Goal: Information Seeking & Learning: Learn about a topic

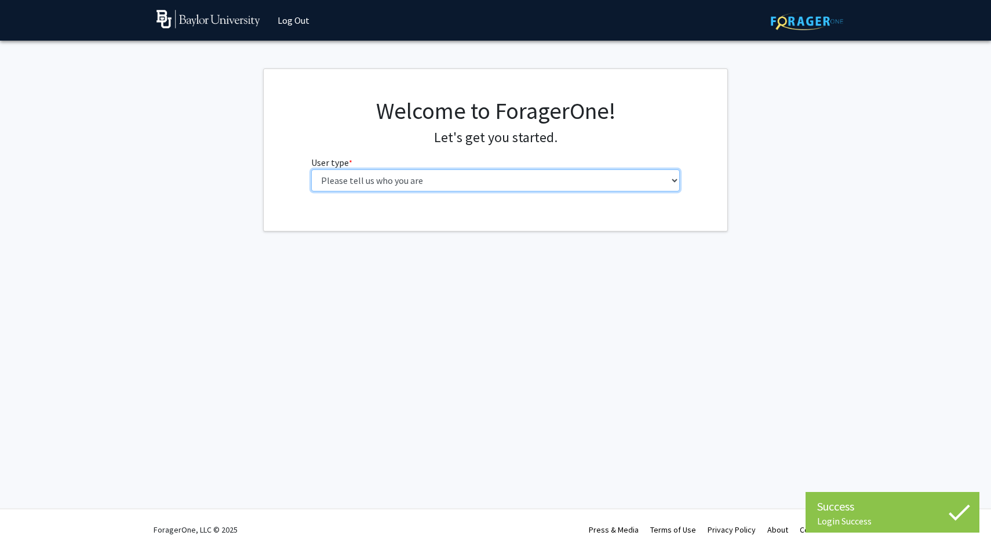
click at [493, 182] on select "Please tell us who you are Undergraduate Student Master's Student Doctoral Cand…" at bounding box center [495, 180] width 369 height 22
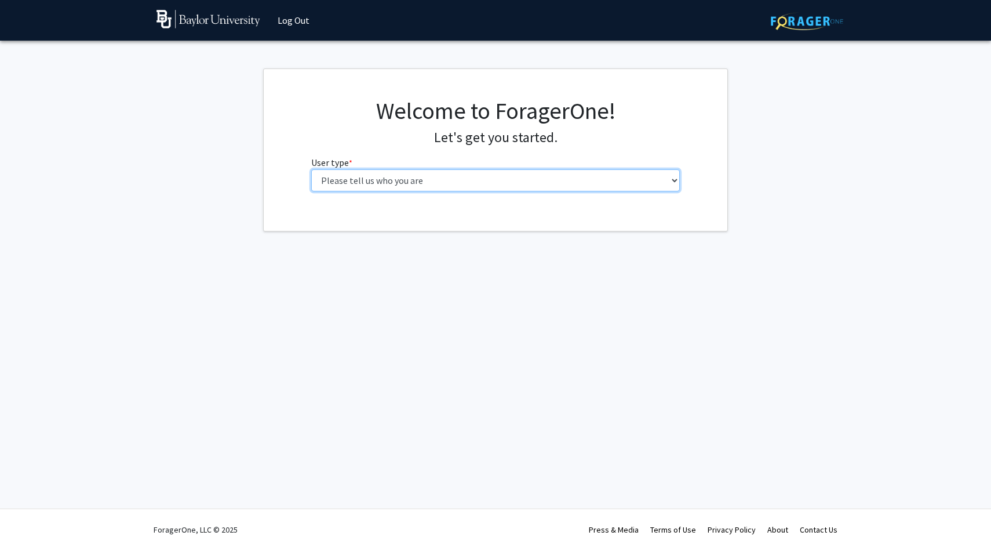
select select "1: undergrad"
click at [311, 169] on select "Please tell us who you are Undergraduate Student Master's Student Doctoral Cand…" at bounding box center [495, 180] width 369 height 22
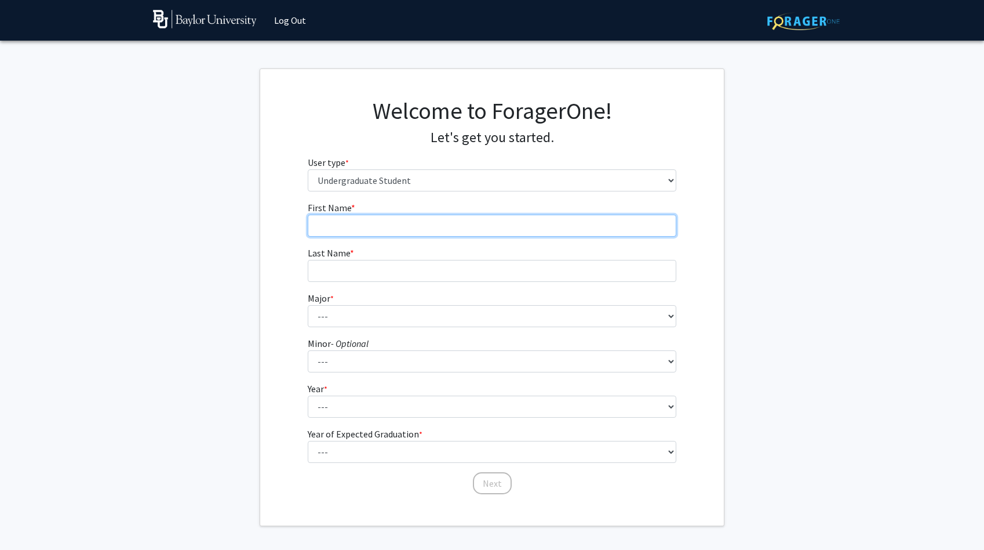
click at [602, 229] on input "First Name * required" at bounding box center [492, 225] width 369 height 22
type input "[PERSON_NAME]"
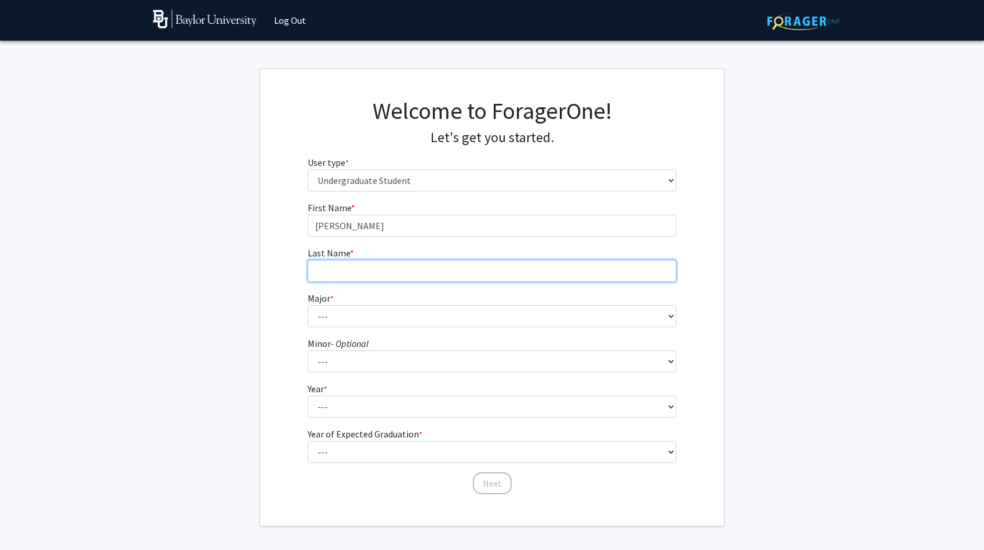
type input "Choudhary"
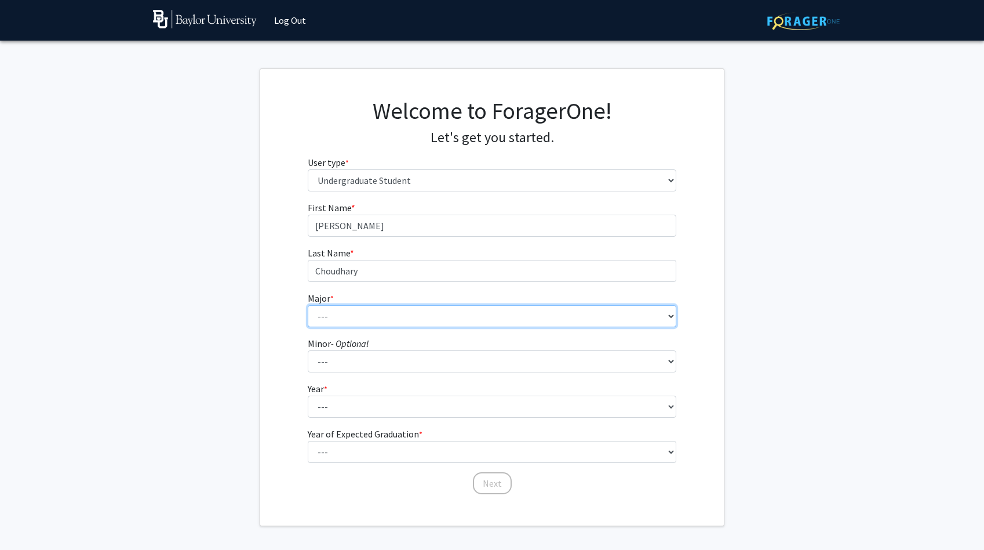
click at [389, 314] on select "--- Accounting American Studies Anthropology Apparel Design & Product Developme…" at bounding box center [492, 316] width 369 height 22
select select "64: 2729"
click at [308, 305] on select "--- Accounting American Studies Anthropology Apparel Design & Product Developme…" at bounding box center [492, 316] width 369 height 22
click at [373, 319] on select "--- Accounting American Studies Anthropology Apparel Design & Product Developme…" at bounding box center [492, 316] width 369 height 22
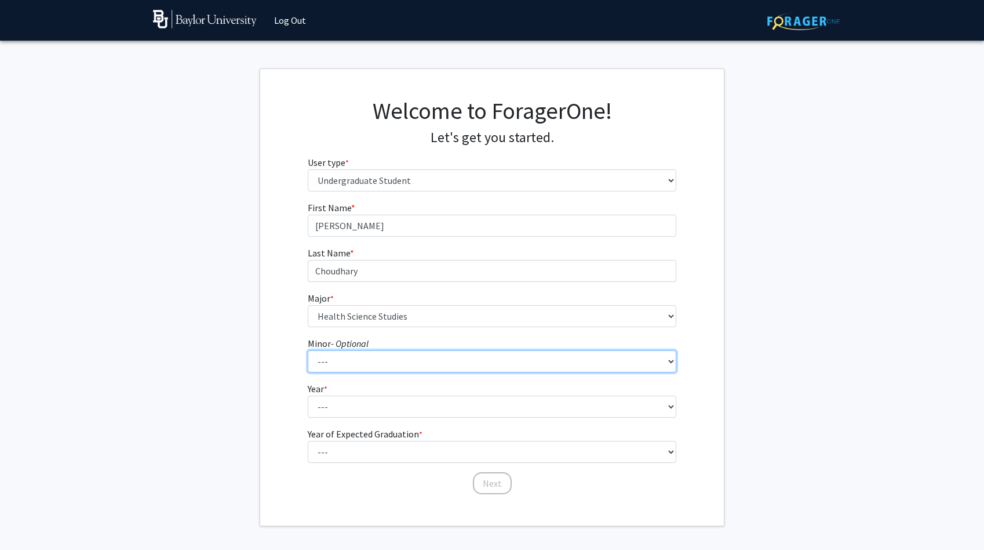
click at [332, 359] on select "--- Advertising American Sign Language American Studies Anthropology Apparel Me…" at bounding box center [492, 361] width 369 height 22
select select "64: 2127"
click at [308, 350] on select "--- Advertising American Sign Language American Studies Anthropology Apparel Me…" at bounding box center [492, 361] width 369 height 22
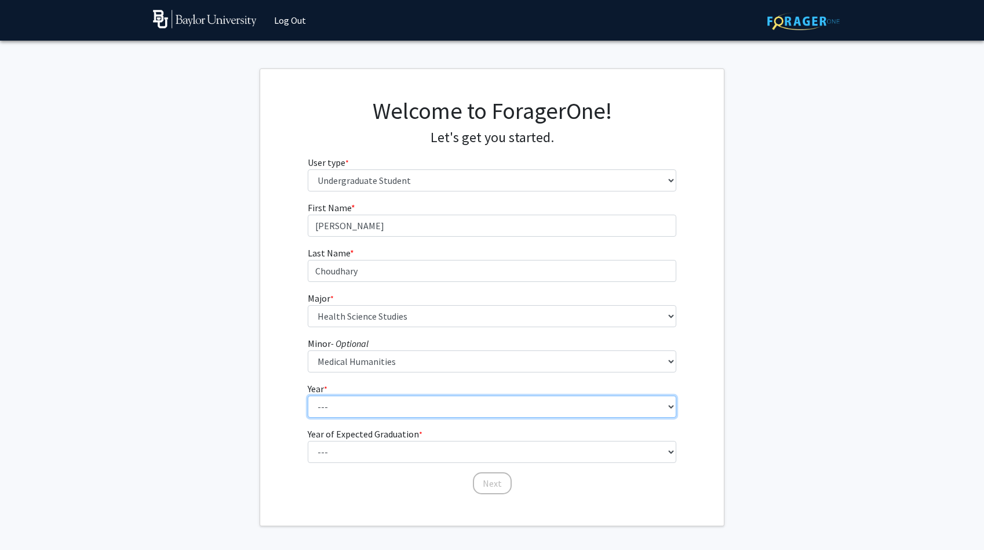
click at [343, 409] on select "--- First-year Sophomore Junior Senior Postbaccalaureate Certificate" at bounding box center [492, 406] width 369 height 22
select select "1: first-year"
click at [308, 395] on select "--- First-year Sophomore Junior Senior Postbaccalaureate Certificate" at bounding box center [492, 406] width 369 height 22
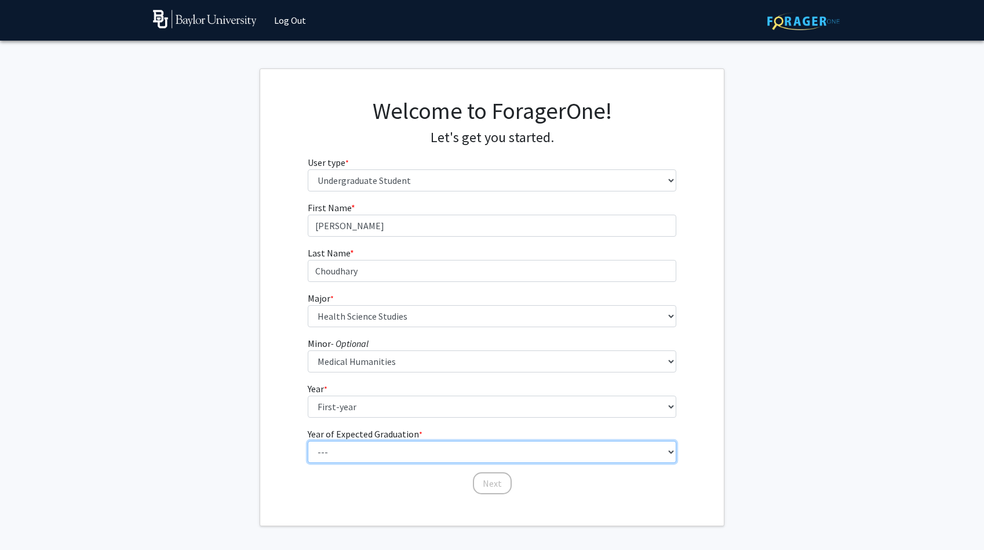
click at [341, 452] on select "--- 2025 2026 2027 2028 2029 2030 2031 2032 2033 2034" at bounding box center [492, 452] width 369 height 22
select select "5: 2029"
click at [308, 441] on select "--- 2025 2026 2027 2028 2029 2030 2031 2032 2033 2034" at bounding box center [492, 452] width 369 height 22
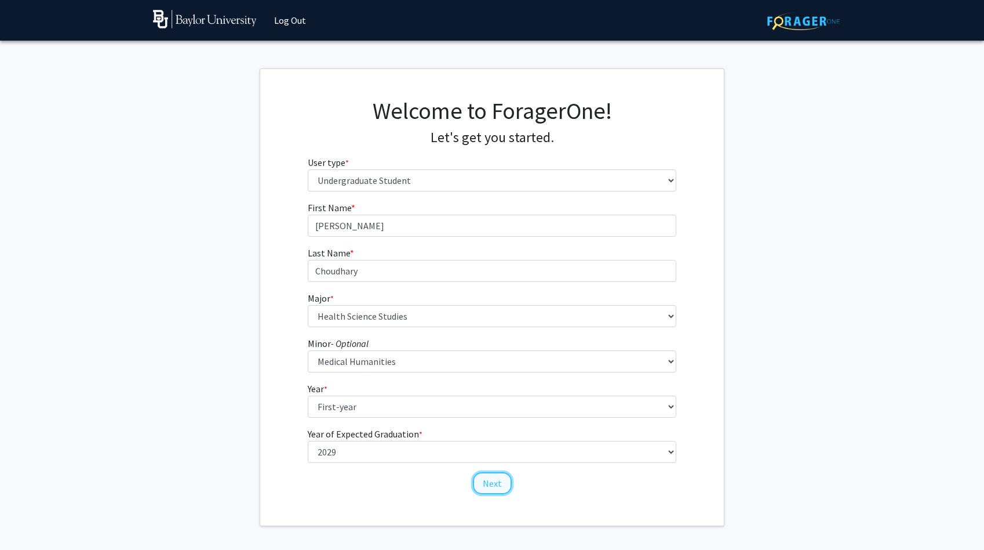
click at [506, 482] on button "Next" at bounding box center [492, 483] width 39 height 22
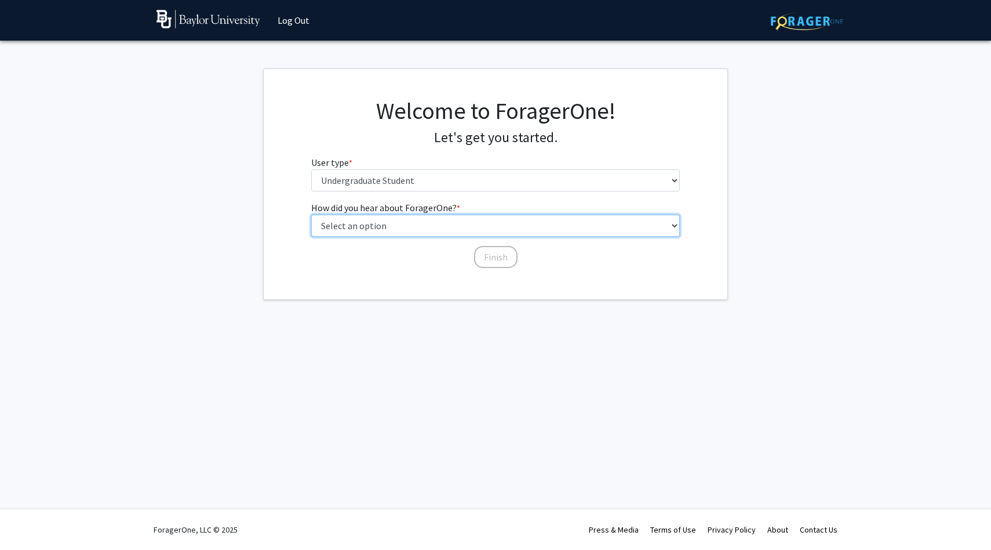
click at [486, 229] on select "Select an option Peer/student recommendation Faculty/staff recommendation Unive…" at bounding box center [495, 225] width 369 height 22
select select "1: peer_recommendation"
click at [311, 214] on select "Select an option Peer/student recommendation Faculty/staff recommendation Unive…" at bounding box center [495, 225] width 369 height 22
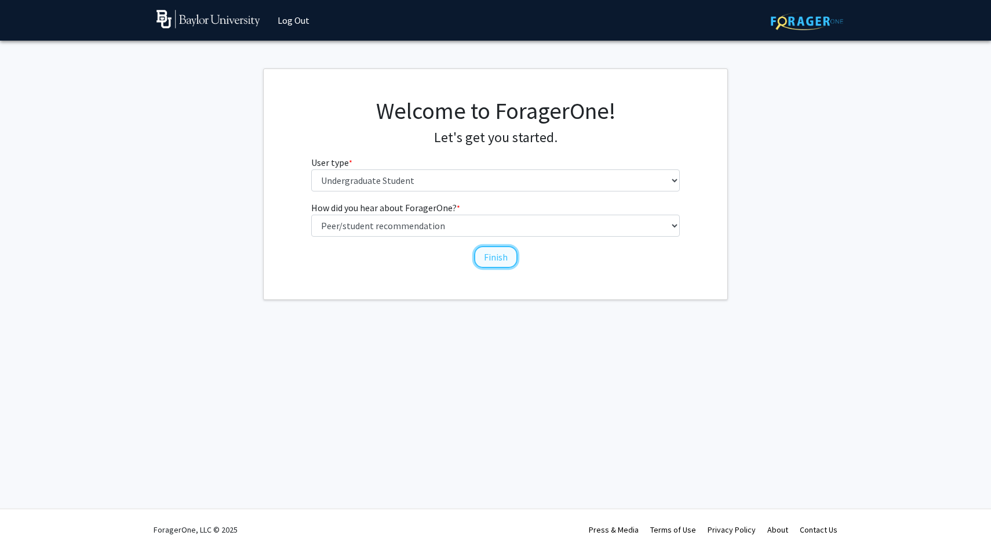
click at [482, 253] on button "Finish" at bounding box center [495, 257] width 43 height 22
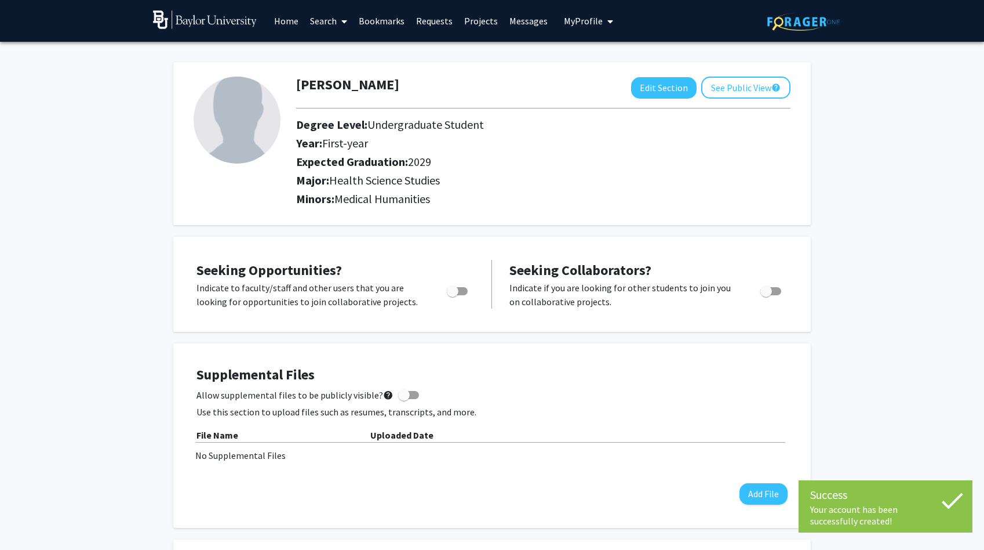
click at [452, 289] on span "Toggle" at bounding box center [453, 291] width 12 height 12
click at [452, 295] on input "Are you actively seeking opportunities?" at bounding box center [452, 295] width 1 height 1
checkbox input "true"
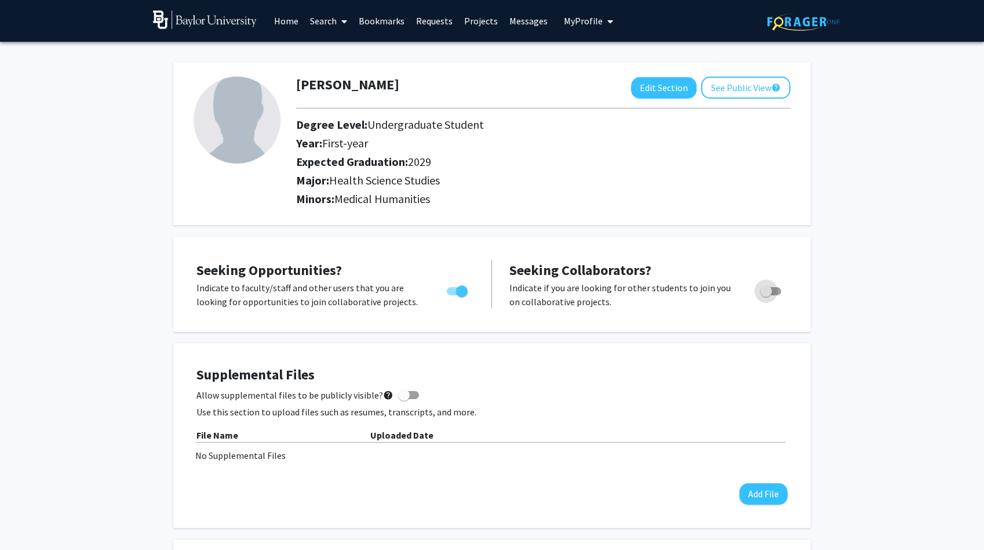
click at [770, 286] on span "Toggle" at bounding box center [767, 291] width 12 height 12
click at [766, 295] on input "Would you like to receive other student requests to work with you?" at bounding box center [766, 295] width 1 height 1
checkbox input "true"
click at [288, 21] on link "Home" at bounding box center [286, 21] width 36 height 41
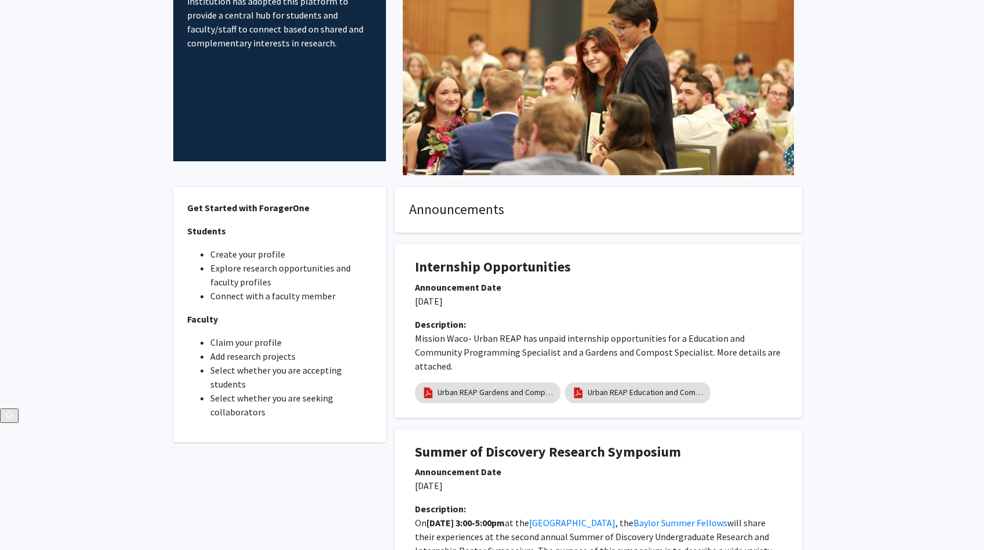
scroll to position [299, 0]
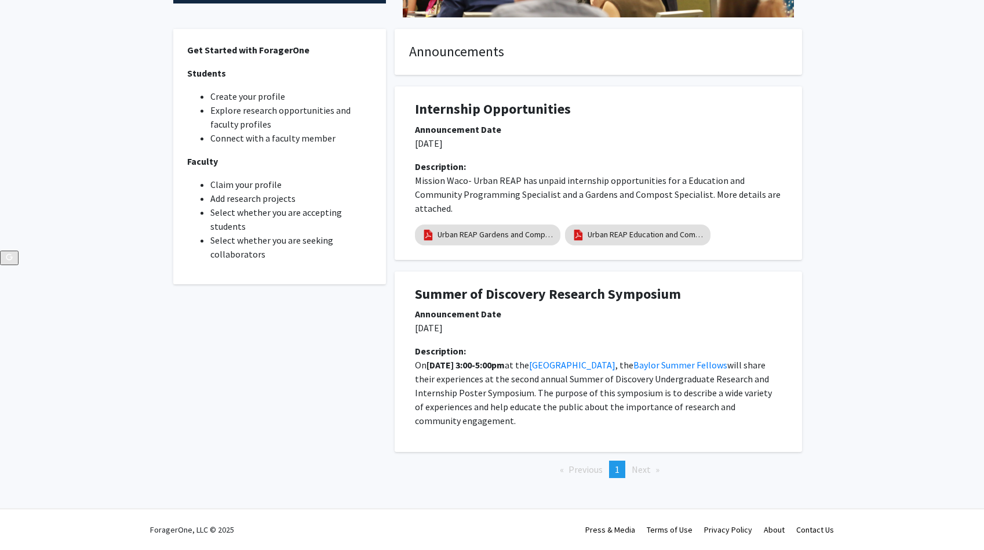
click at [638, 467] on span "Next page" at bounding box center [641, 469] width 19 height 12
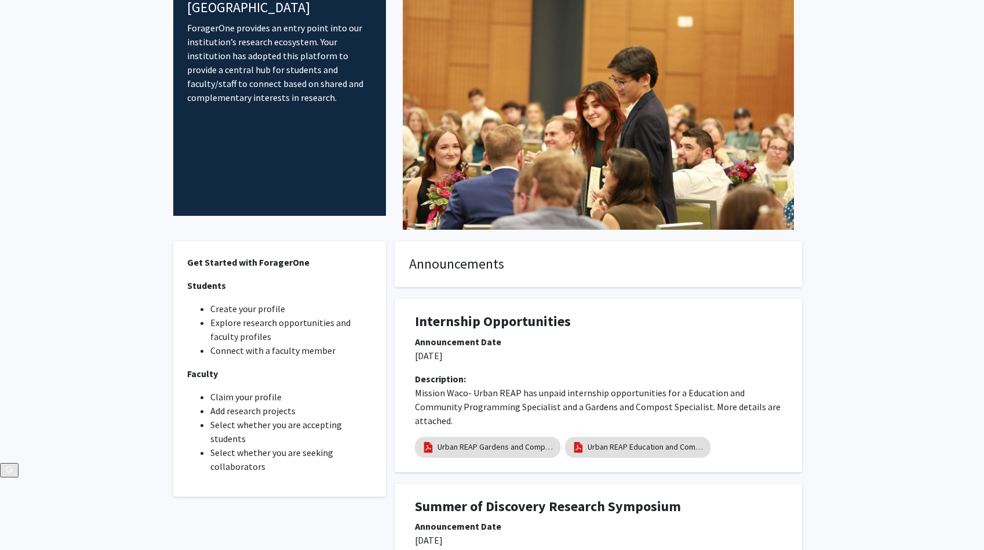
scroll to position [0, 0]
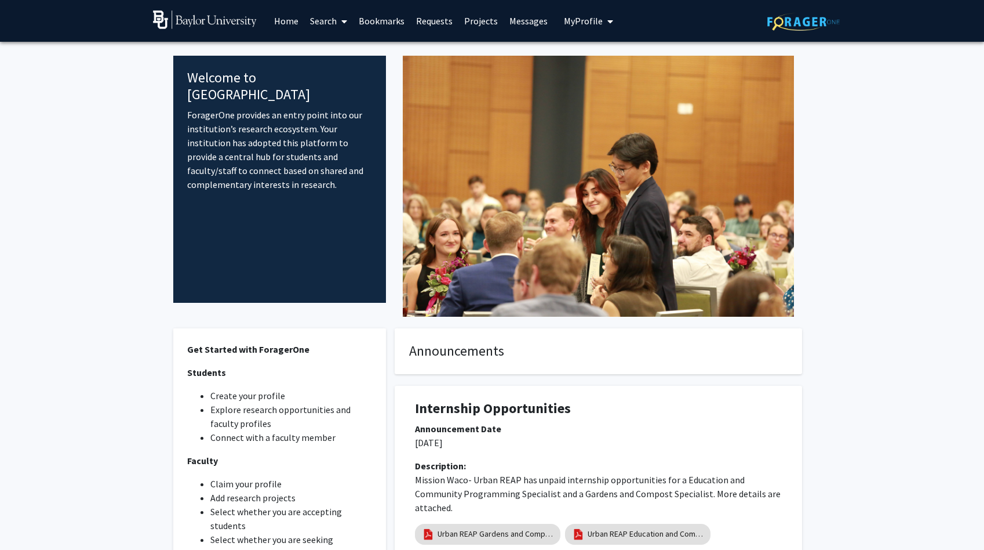
click at [436, 20] on link "Requests" at bounding box center [434, 21] width 48 height 41
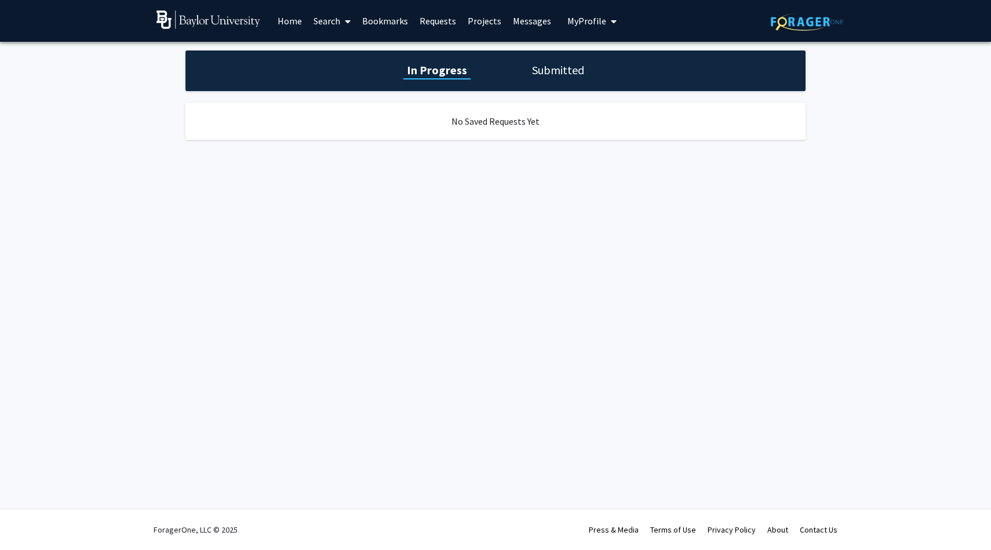
click at [501, 17] on link "Projects" at bounding box center [484, 21] width 45 height 41
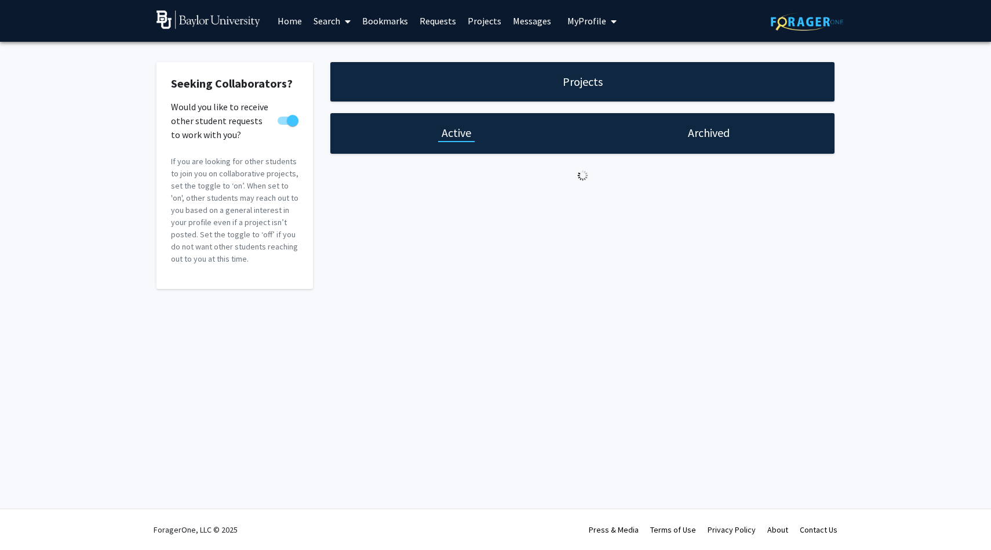
click at [488, 18] on link "Projects" at bounding box center [484, 21] width 45 height 41
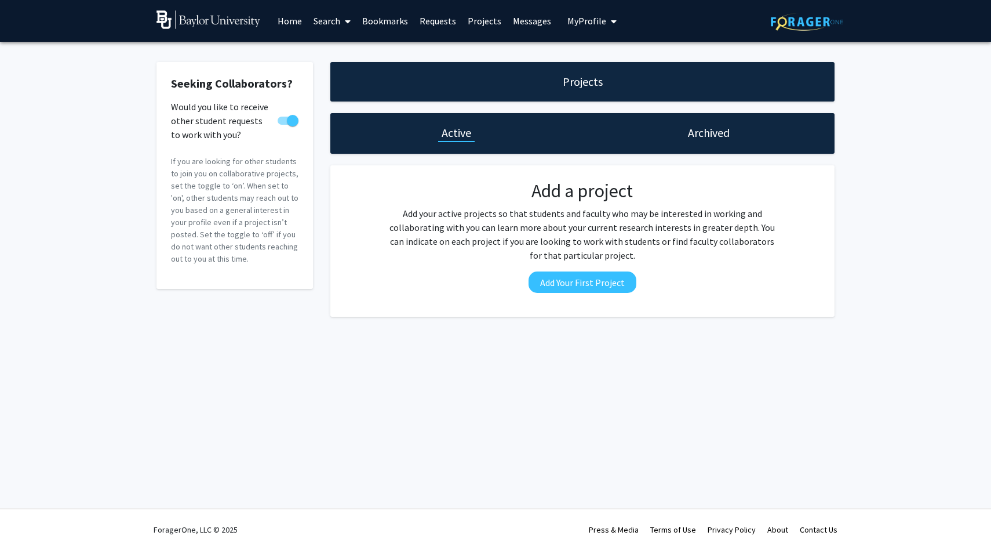
click at [488, 18] on link "Projects" at bounding box center [484, 21] width 45 height 41
click at [486, 23] on link "Projects" at bounding box center [484, 21] width 45 height 41
click at [290, 24] on link "Home" at bounding box center [290, 21] width 36 height 41
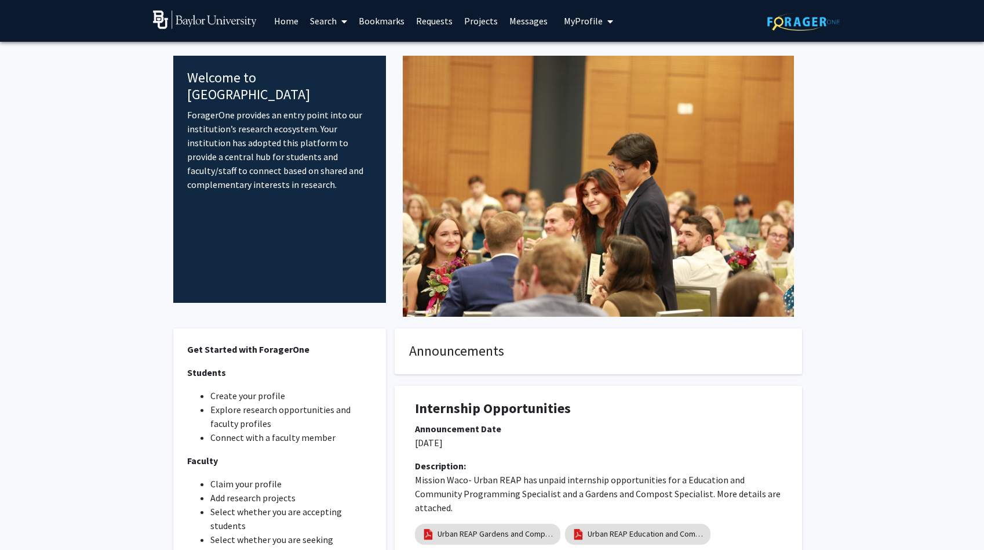
click at [327, 24] on link "Search" at bounding box center [328, 21] width 49 height 41
click at [345, 49] on span "Faculty/Staff" at bounding box center [346, 53] width 85 height 23
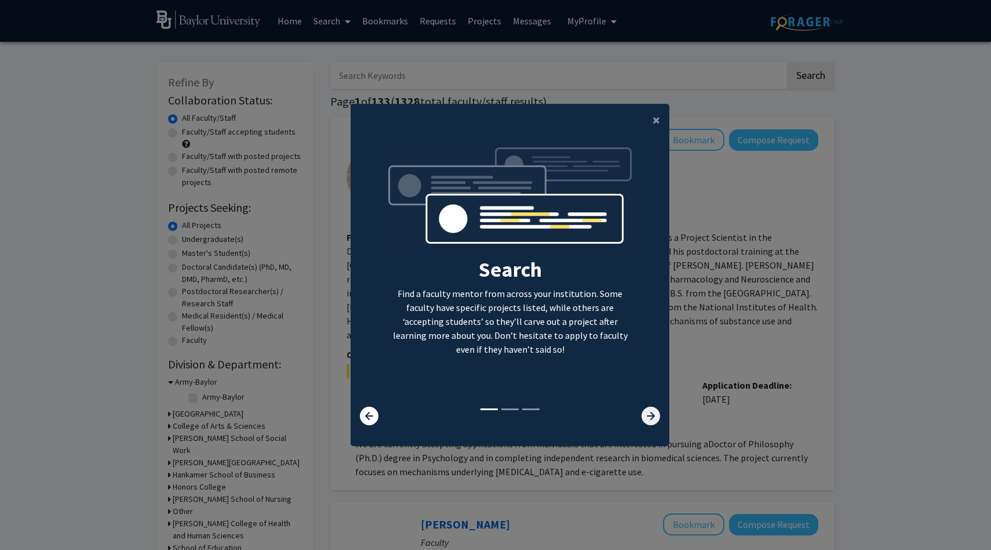
click at [649, 417] on icon at bounding box center [651, 415] width 19 height 19
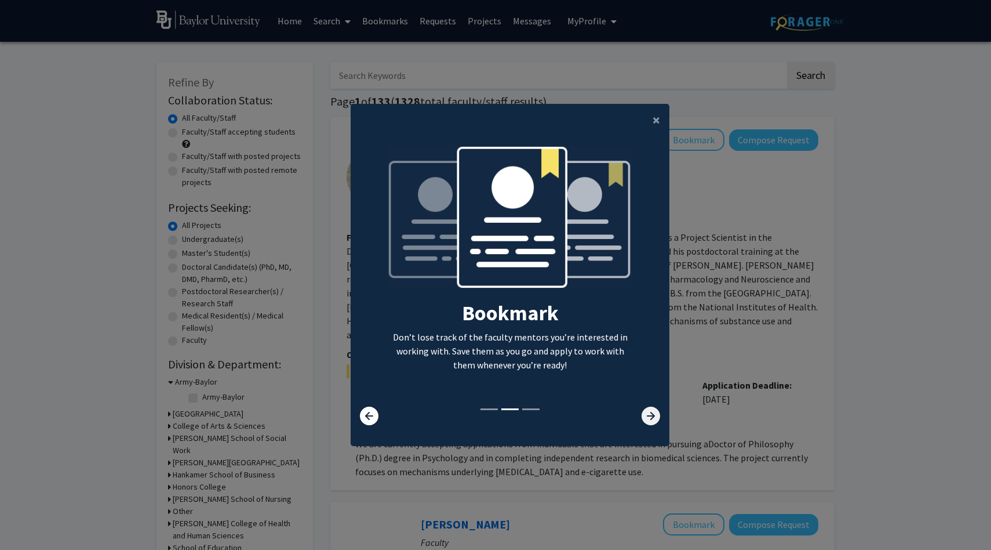
click at [649, 417] on icon at bounding box center [651, 415] width 19 height 19
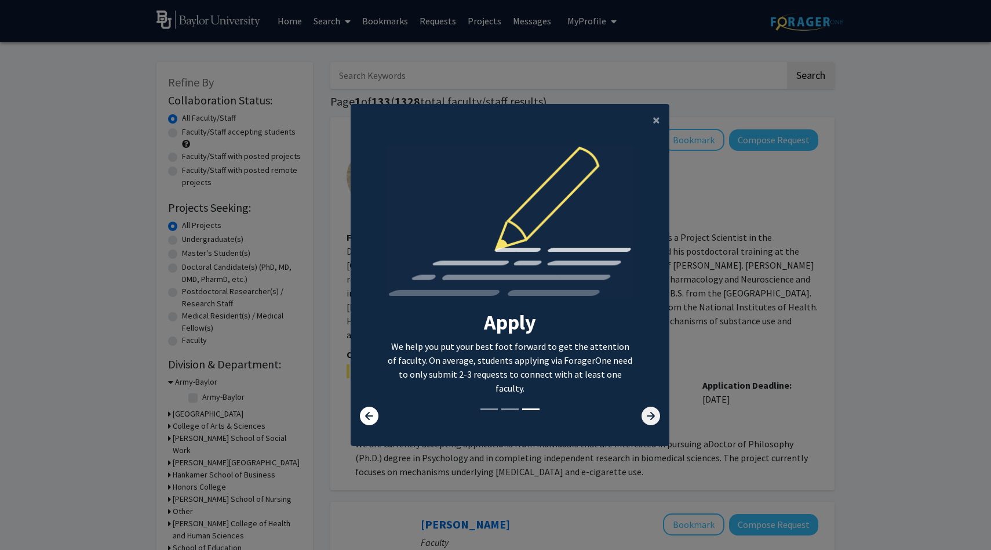
click at [649, 417] on icon at bounding box center [651, 415] width 19 height 19
click at [654, 119] on span "×" at bounding box center [657, 120] width 8 height 18
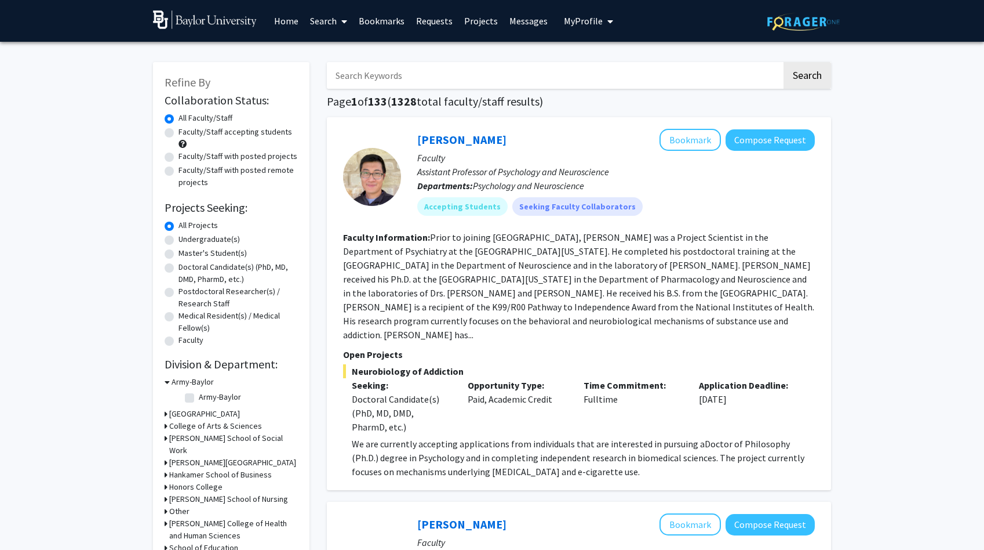
click at [674, 78] on input "Search Keywords" at bounding box center [554, 75] width 455 height 27
type input "global health"
click at [784, 62] on button "Search" at bounding box center [808, 75] width 48 height 27
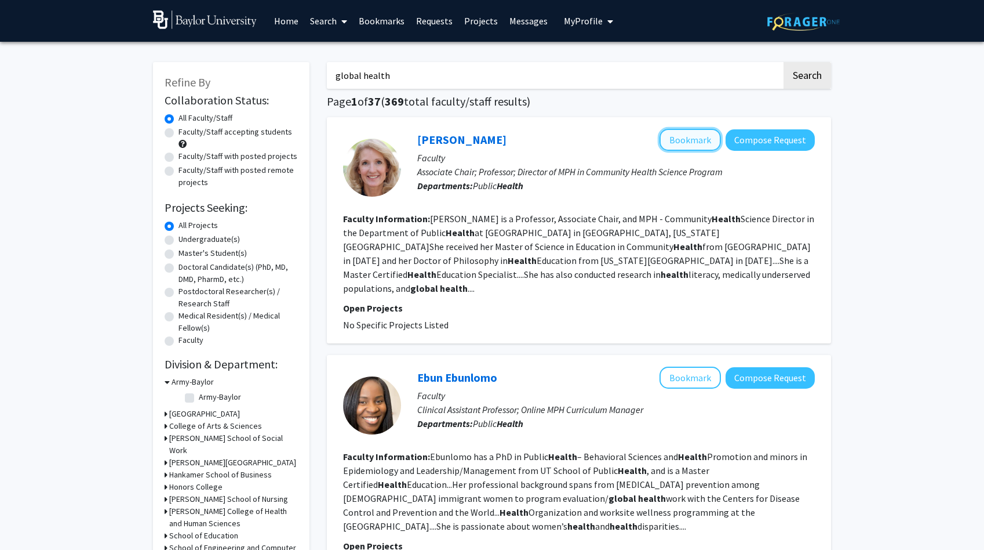
click at [698, 137] on button "Bookmark" at bounding box center [690, 140] width 61 height 22
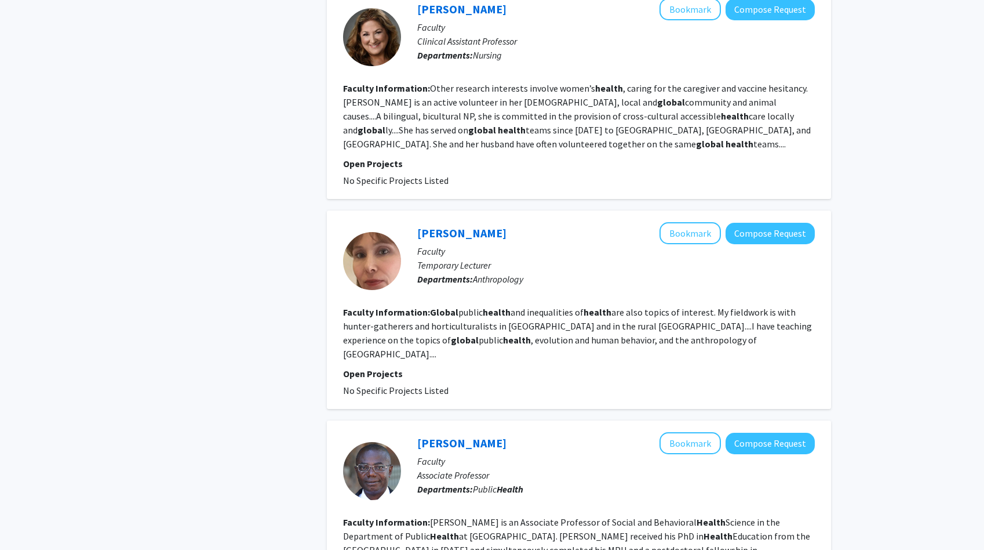
scroll to position [874, 0]
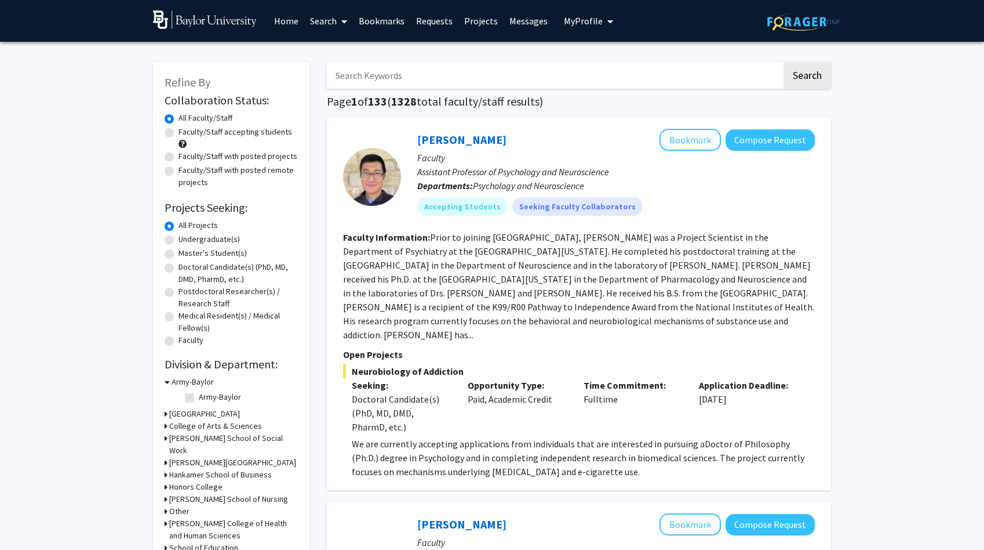
click at [665, 78] on input "Search Keywords" at bounding box center [554, 75] width 455 height 27
click at [784, 62] on button "Search" at bounding box center [808, 75] width 48 height 27
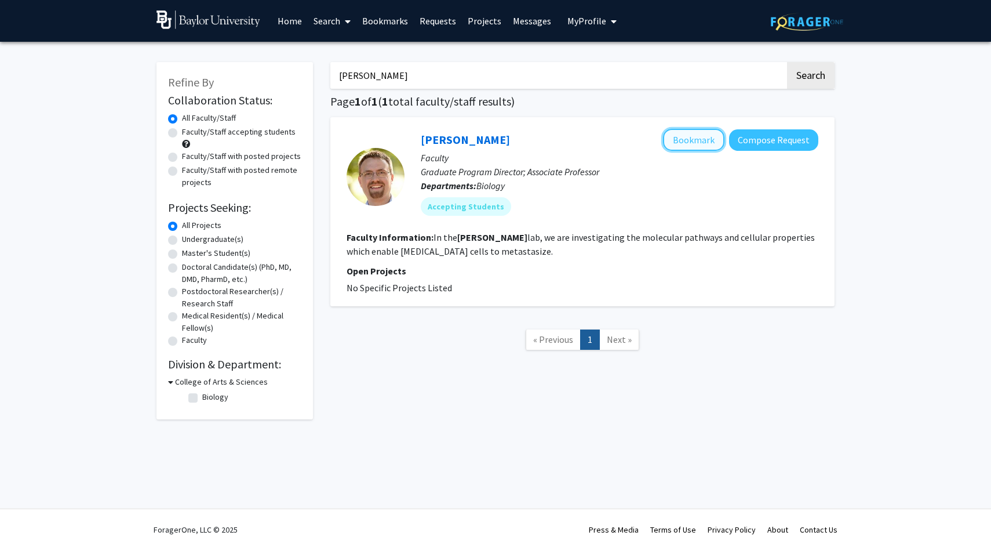
click at [710, 144] on button "Bookmark" at bounding box center [693, 140] width 61 height 22
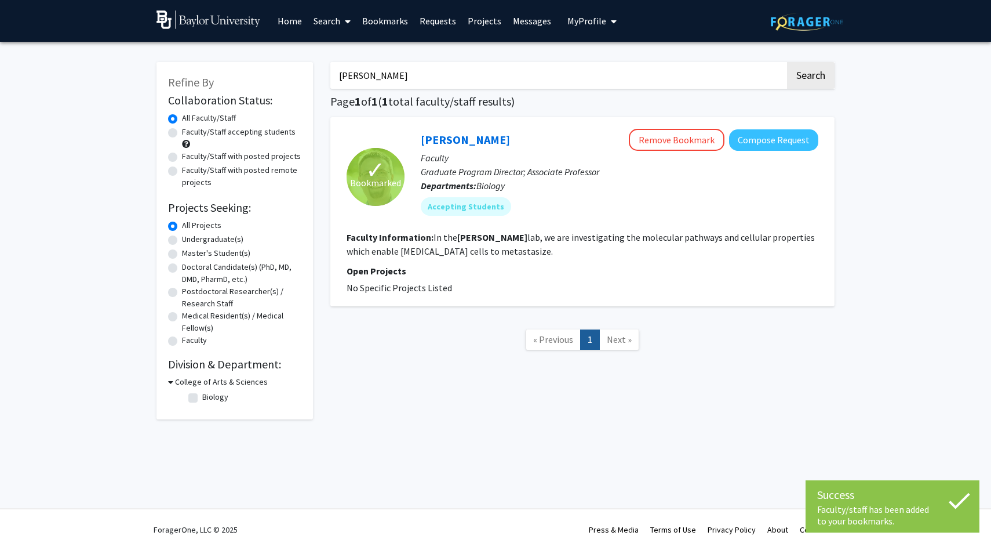
click at [653, 72] on input "[PERSON_NAME]" at bounding box center [557, 75] width 455 height 27
type input "[MEDICAL_DATA]"
click at [787, 62] on button "Search" at bounding box center [811, 75] width 48 height 27
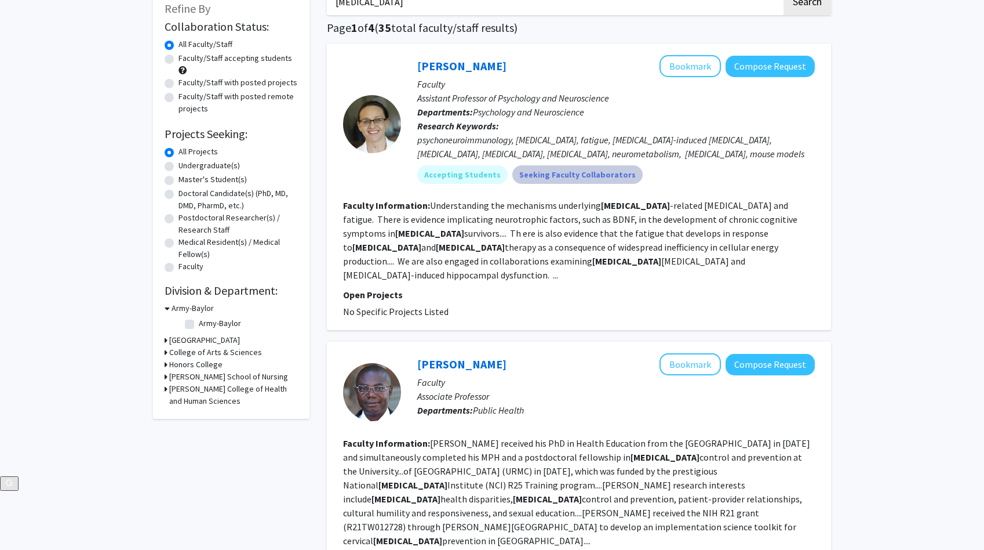
scroll to position [75, 0]
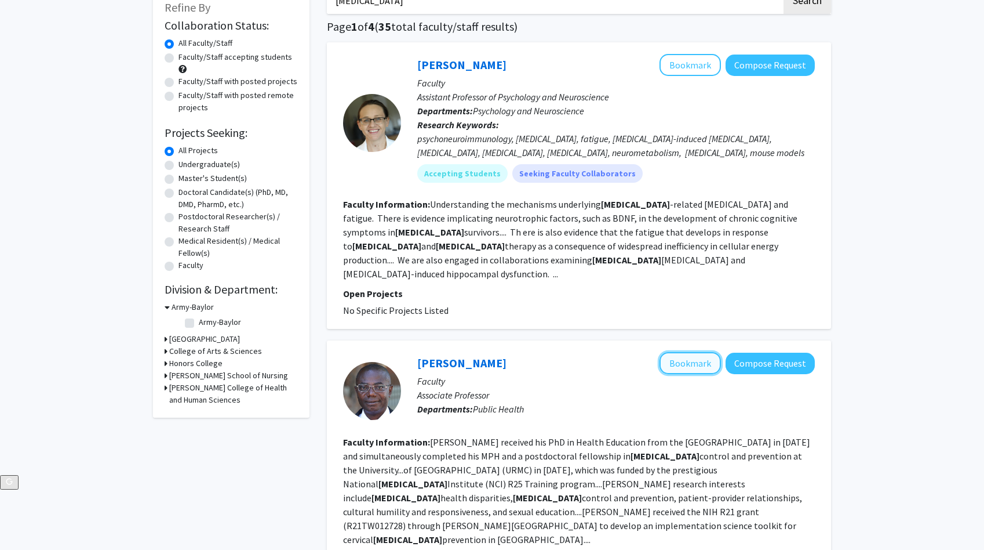
click at [685, 352] on button "Bookmark" at bounding box center [690, 363] width 61 height 22
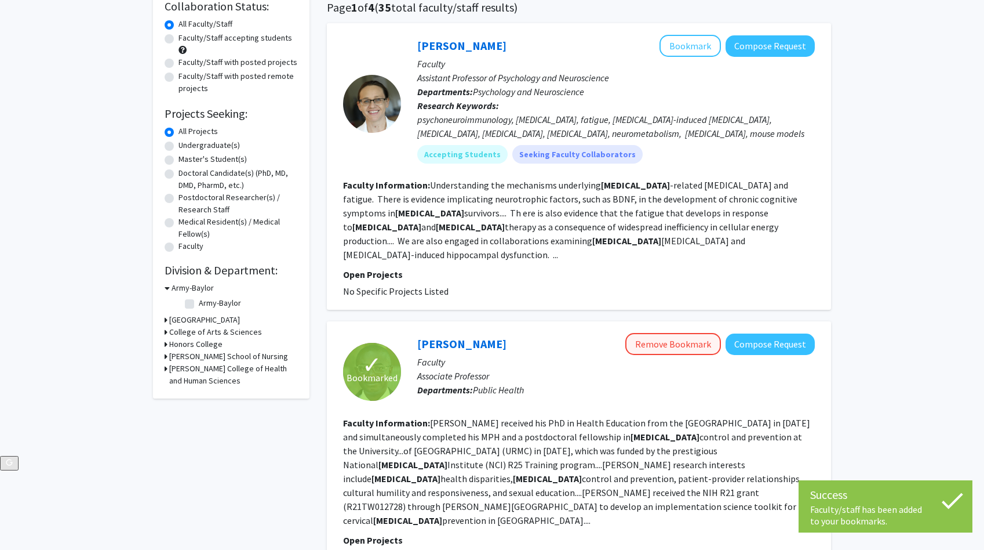
scroll to position [67, 0]
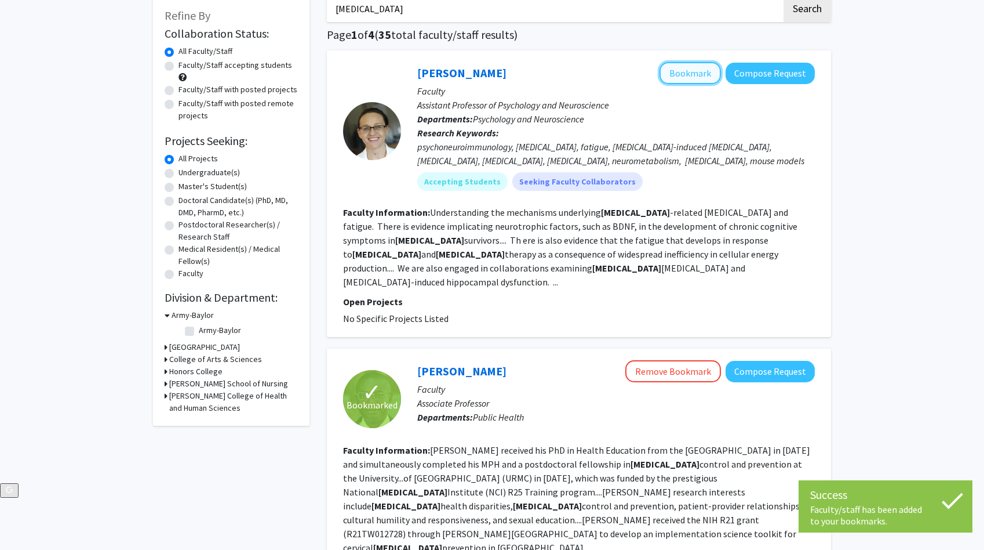
click at [706, 67] on button "Bookmark" at bounding box center [690, 73] width 61 height 22
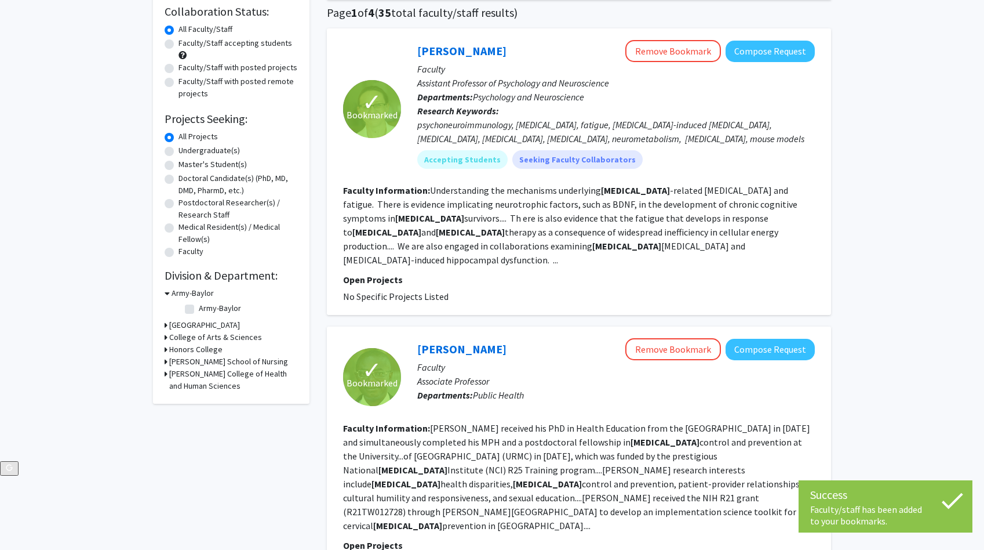
scroll to position [83, 0]
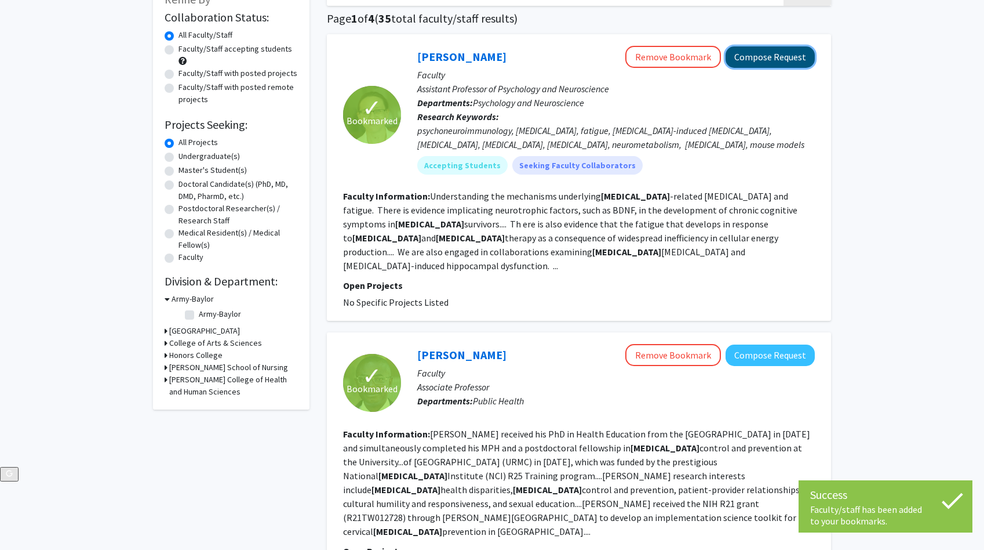
click at [755, 60] on button "Compose Request" at bounding box center [770, 56] width 89 height 21
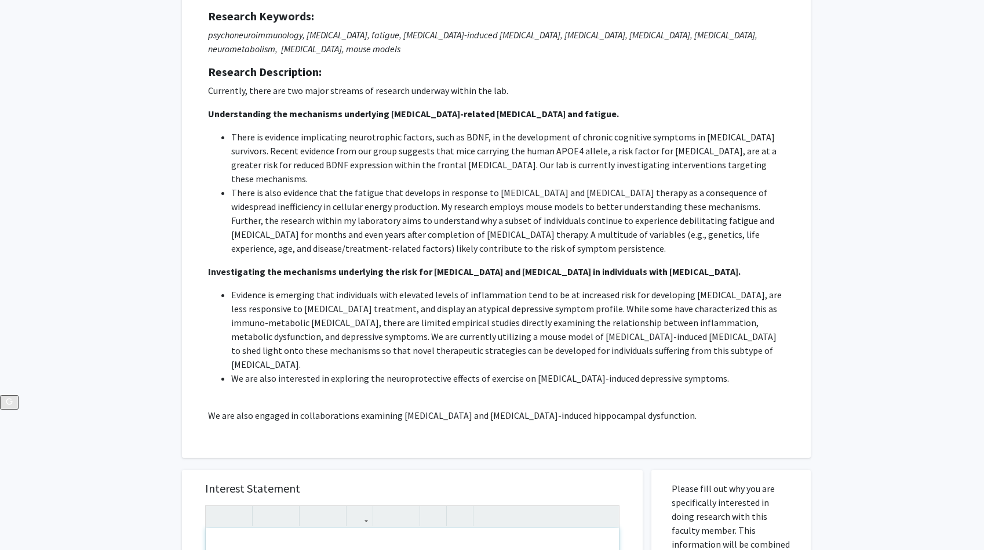
scroll to position [57, 0]
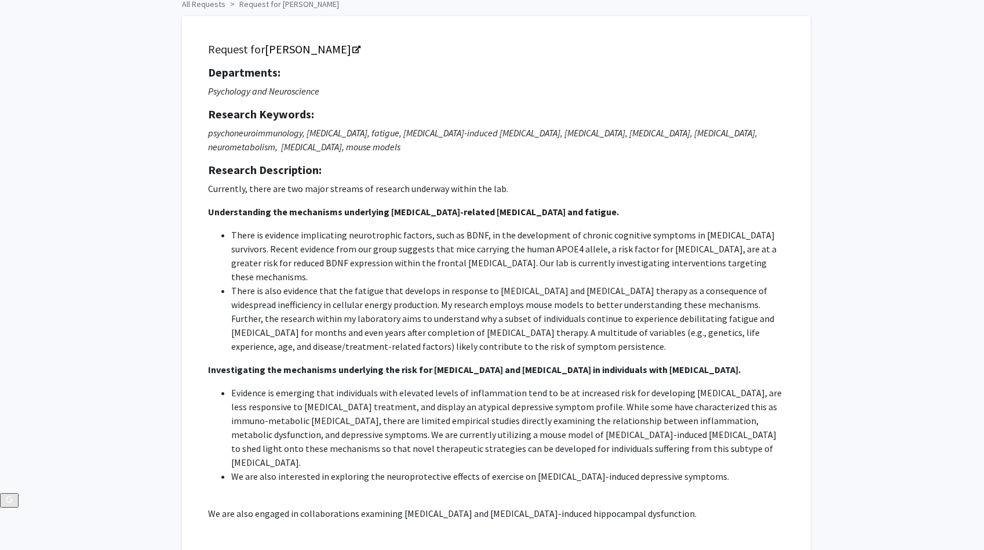
click at [130, 161] on div "All Requests Request for [PERSON_NAME] Request for [PERSON_NAME] Departments: P…" at bounding box center [492, 545] width 984 height 1121
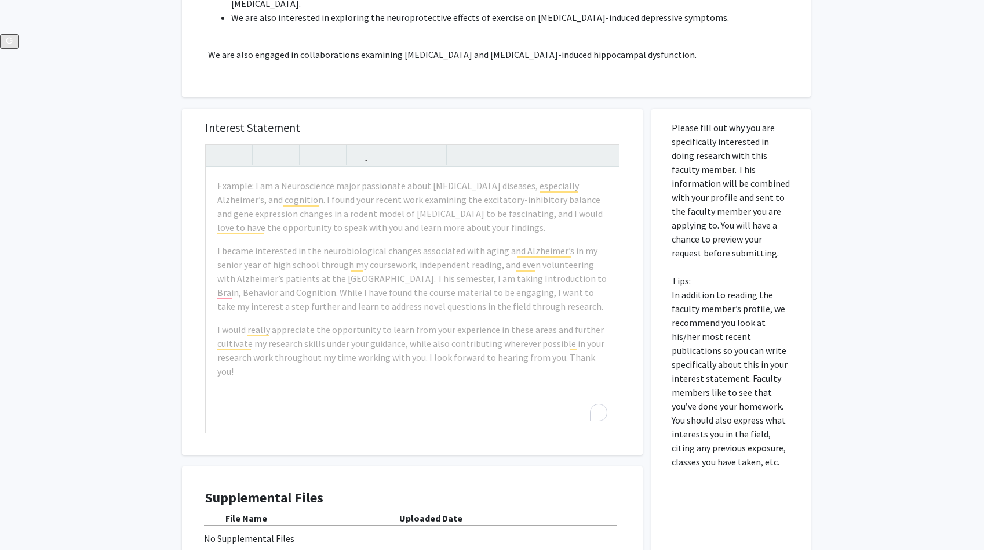
scroll to position [511, 0]
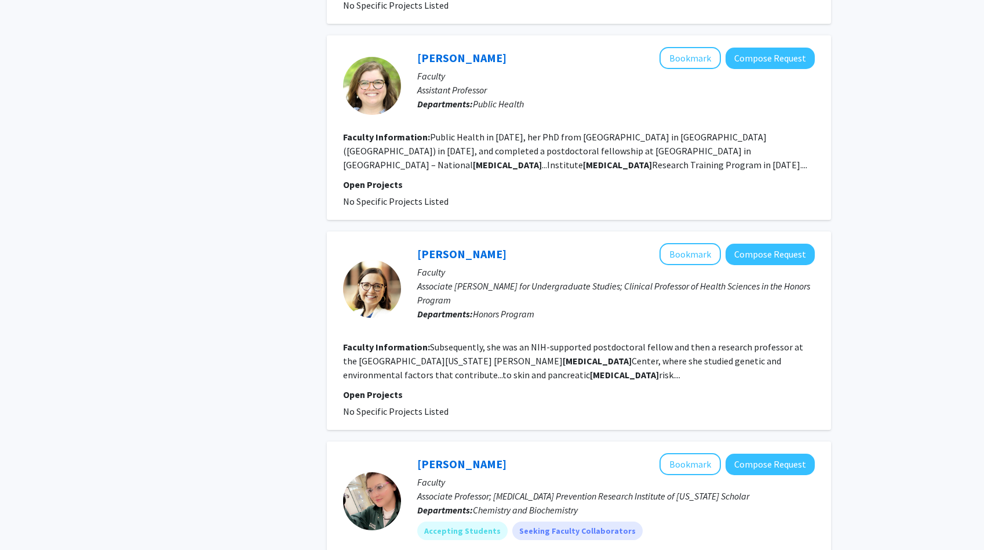
scroll to position [2067, 0]
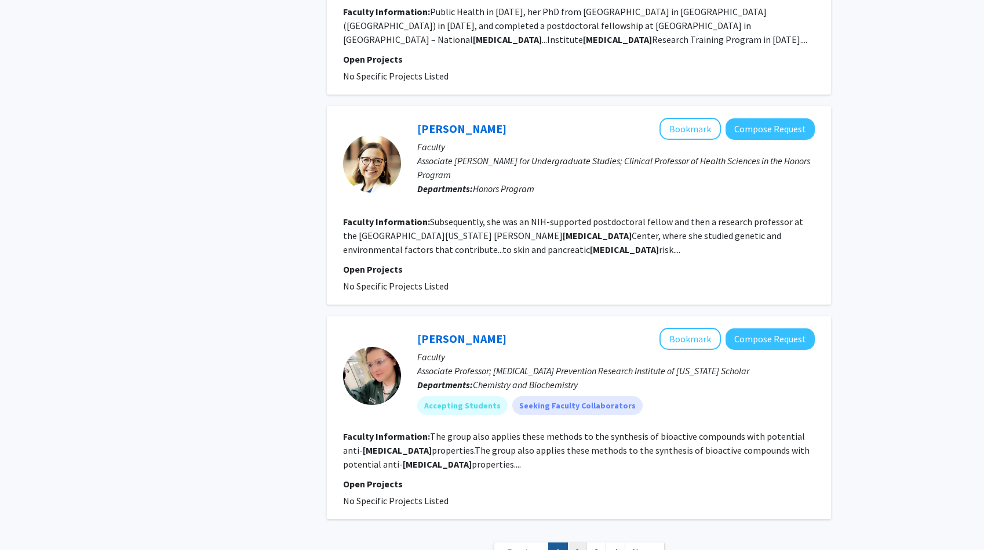
click at [579, 542] on link "2" at bounding box center [578, 552] width 20 height 20
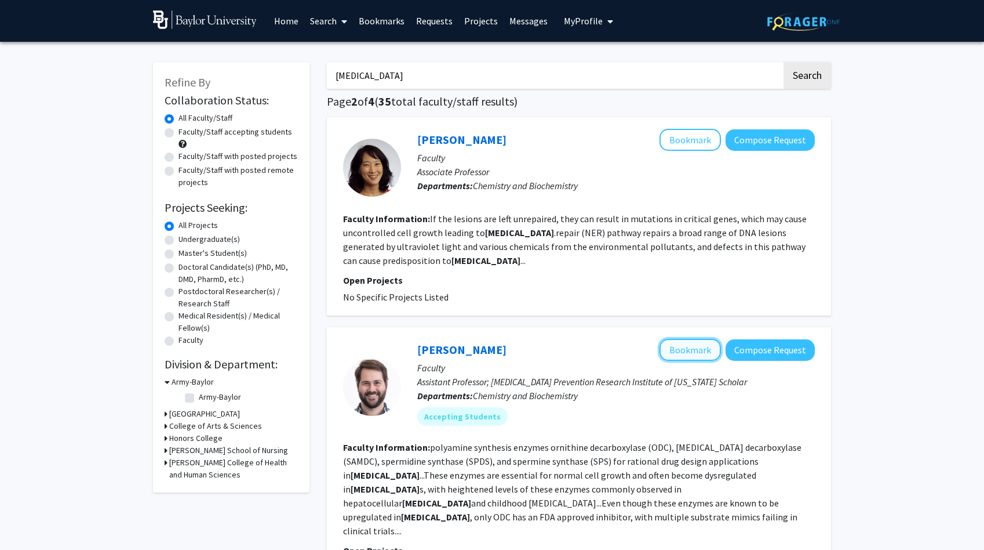
click at [674, 351] on button "Bookmark" at bounding box center [690, 350] width 61 height 22
